Goal: Task Accomplishment & Management: Complete application form

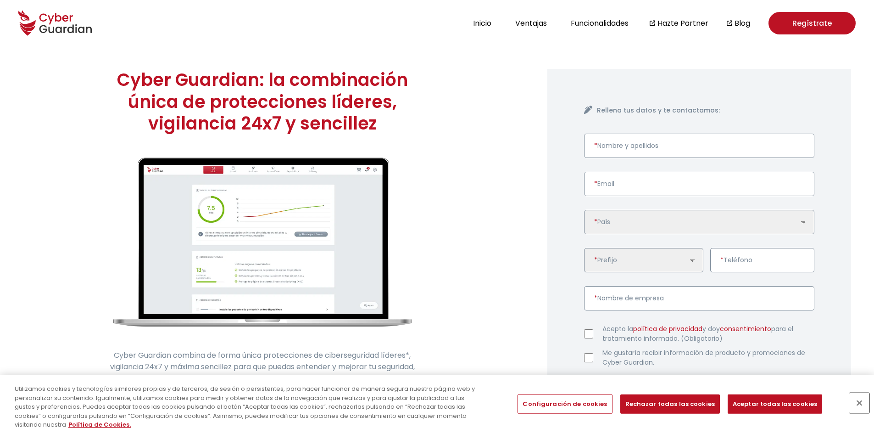
click at [859, 405] on button "Cerrar" at bounding box center [860, 403] width 20 height 20
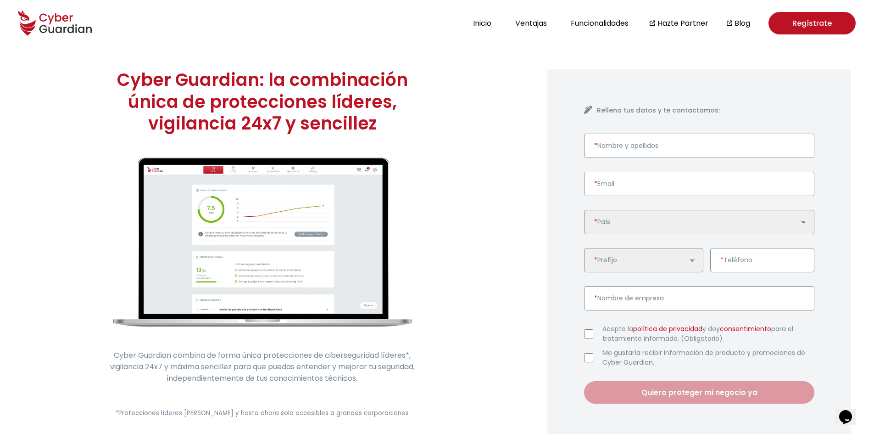
click at [518, 167] on section "Cyber Guardian: la combinación única de protecciones líderes, vigilancia 24x7 y…" at bounding box center [437, 254] width 874 height 417
click at [657, 142] on input "* Nombre y apellidos" at bounding box center [699, 146] width 230 height 24
type input "[PERSON_NAME]"
click at [647, 187] on input "* Email" at bounding box center [699, 184] width 230 height 24
type input "[PERSON_NAME][EMAIL_ADDRESS][PERSON_NAME][DOMAIN_NAME]"
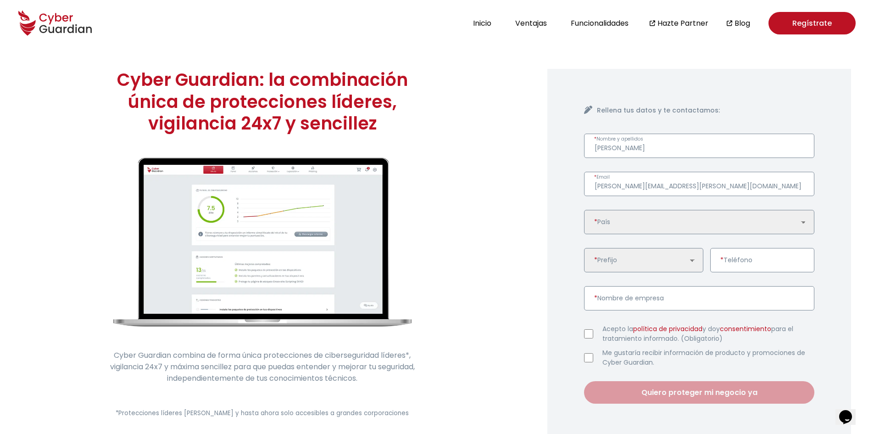
click at [620, 224] on select "🇩🇪 [GEOGRAPHIC_DATA] 🇪🇸 [GEOGRAPHIC_DATA] 🇵🇱 [GEOGRAPHIC_DATA] 🇵🇹 [GEOGRAPHIC_D…" at bounding box center [699, 222] width 230 height 24
select select "AR"
click at [584, 210] on select "🇩🇪 [GEOGRAPHIC_DATA] 🇪🇸 [GEOGRAPHIC_DATA] 🇵🇱 [GEOGRAPHIC_DATA] 🇵🇹 [GEOGRAPHIC_D…" at bounding box center [699, 222] width 230 height 24
select select "AR"
click at [750, 261] on input "* Teléfono" at bounding box center [763, 260] width 104 height 24
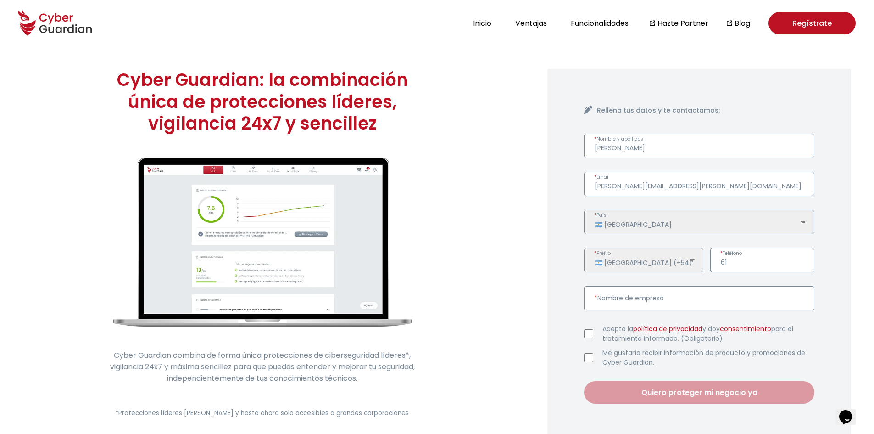
type input "6"
click at [807, 224] on select "🇩🇪 [GEOGRAPHIC_DATA] 🇪🇸 [GEOGRAPHIC_DATA] 🇵🇱 [GEOGRAPHIC_DATA] 🇵🇹 [GEOGRAPHIC_D…" at bounding box center [699, 222] width 230 height 24
select select "ES"
click at [584, 210] on select "🇩🇪 [GEOGRAPHIC_DATA] 🇪🇸 [GEOGRAPHIC_DATA] 🇵🇱 [GEOGRAPHIC_DATA] 🇵🇹 [GEOGRAPHIC_D…" at bounding box center [699, 222] width 230 height 24
select select "ES"
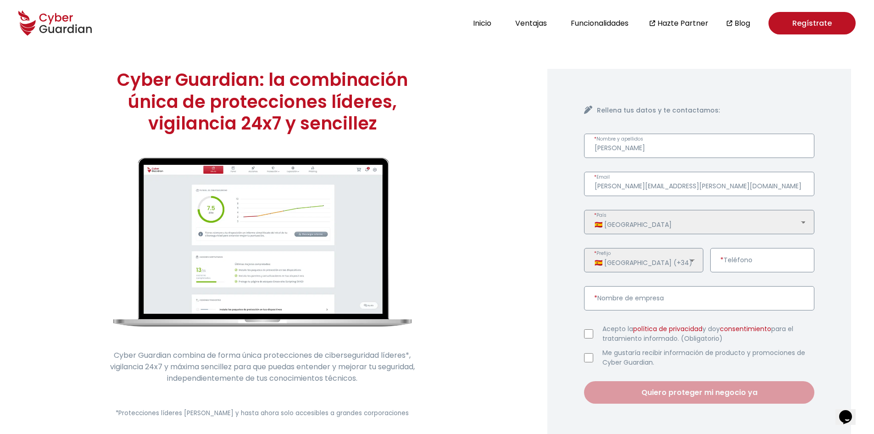
click at [742, 259] on input "* Teléfono" at bounding box center [763, 260] width 104 height 24
type input "613223344"
click at [683, 305] on input "* Nombre de empresa" at bounding box center [699, 298] width 230 height 24
type input "Cyber Guardian"
click at [557, 325] on div "Rellena tus datos y te contactamos: [PERSON_NAME] * Nombre y apellidos [PERSON_…" at bounding box center [700, 254] width 304 height 371
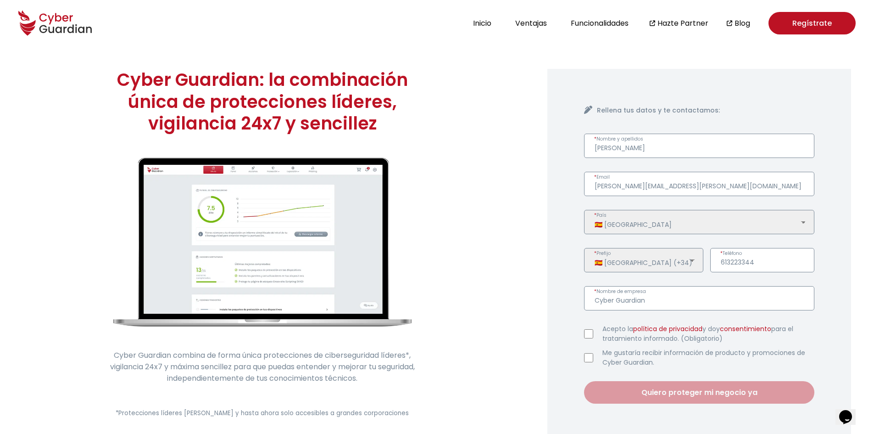
click at [588, 334] on input "Acepto la política de privacidad y doy consentimiento para el tratamiento infor…" at bounding box center [588, 333] width 9 height 9
checkbox input "true"
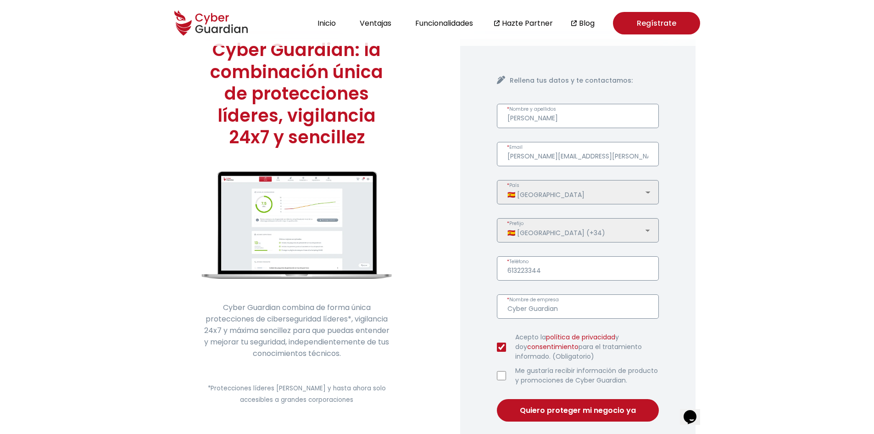
scroll to position [46, 0]
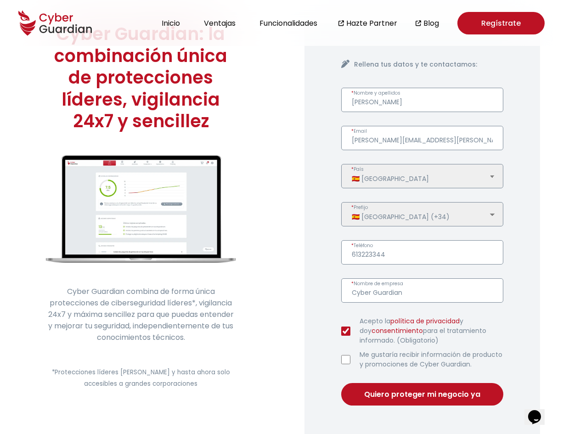
click at [440, 398] on button "Quiero proteger mi negocio ya" at bounding box center [422, 394] width 162 height 22
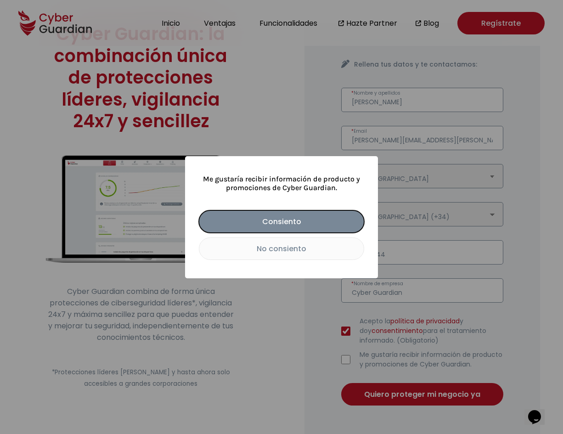
click at [306, 251] on button "No consiento" at bounding box center [281, 248] width 165 height 22
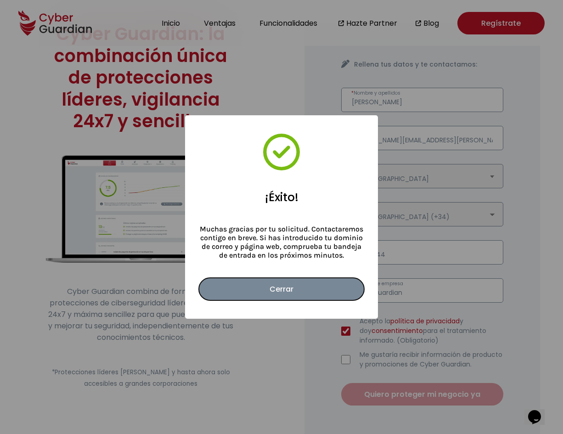
click at [301, 289] on button "Cerrar" at bounding box center [281, 289] width 165 height 22
